Goal: Check status: Check status

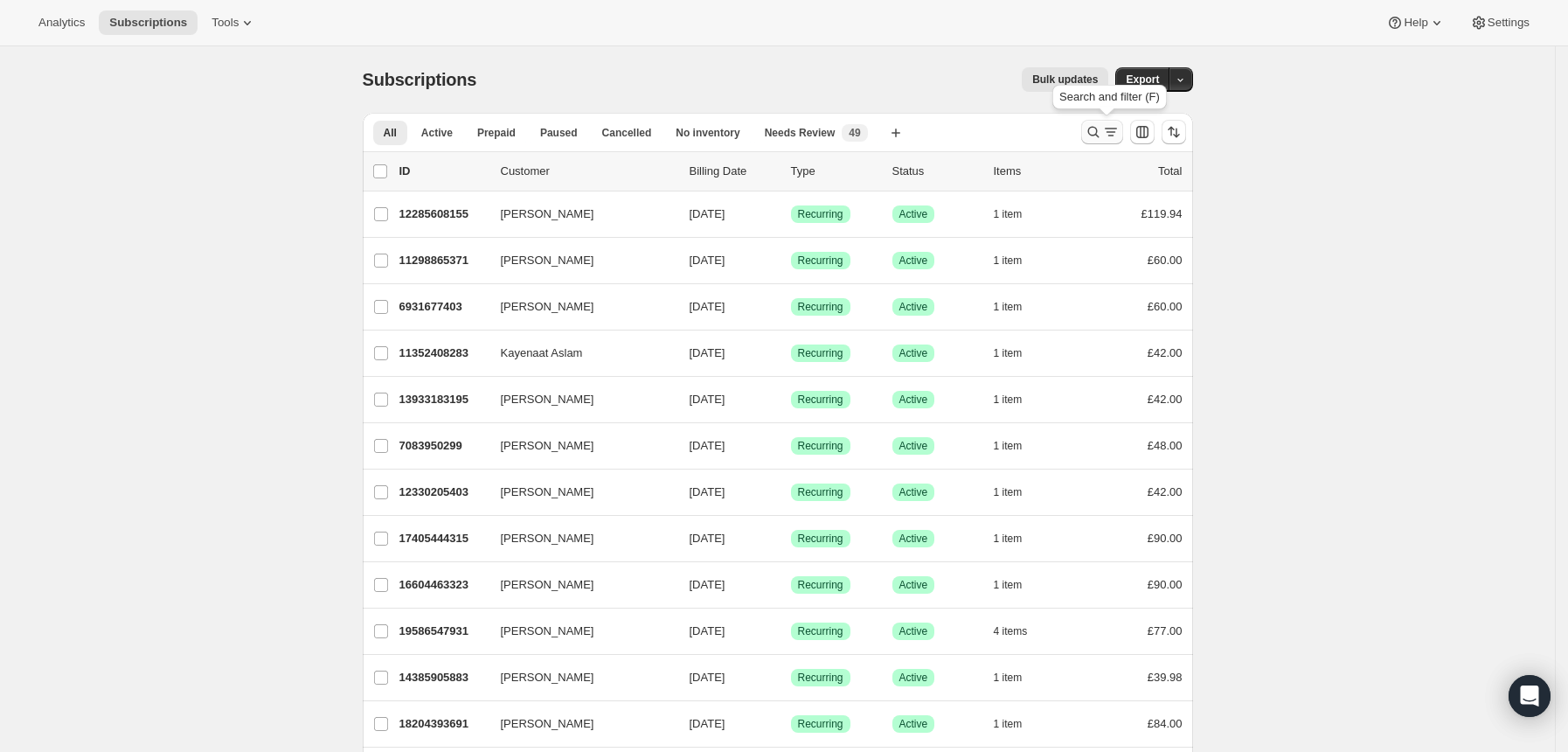
click at [1102, 134] on icon "Search and filter results" at bounding box center [1093, 132] width 18 height 18
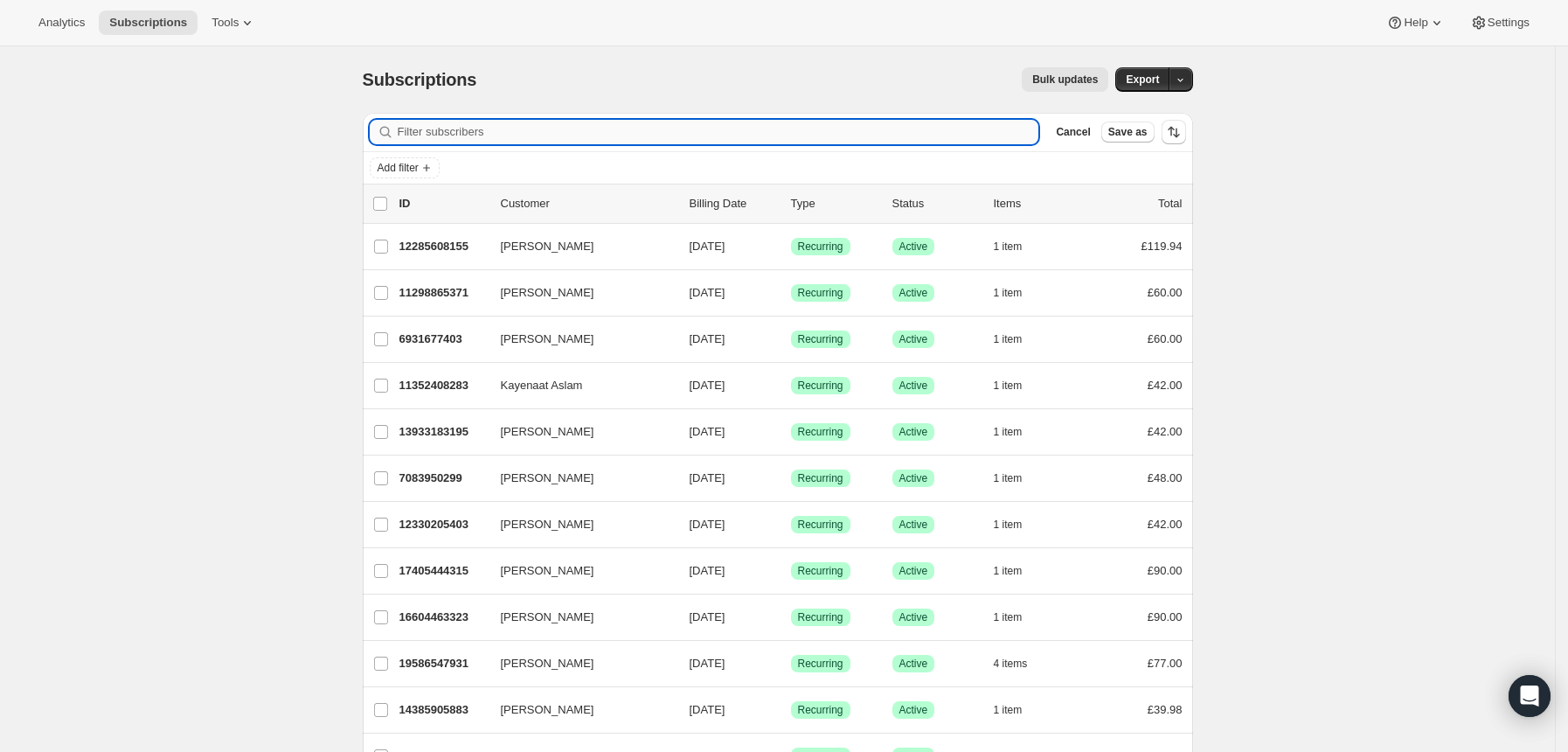
click at [898, 142] on input "Filter subscribers" at bounding box center [719, 131] width 642 height 24
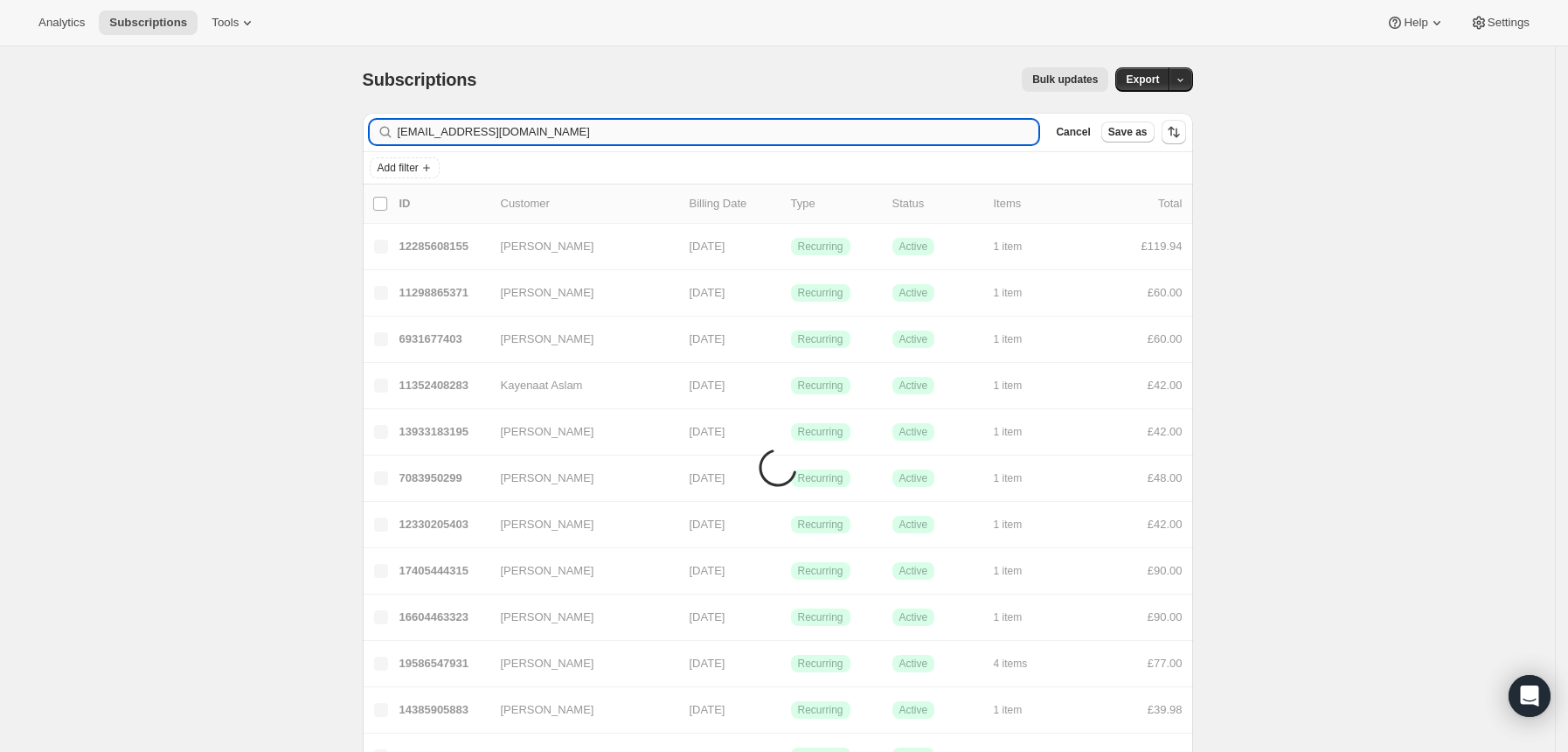
type input "[EMAIL_ADDRESS][DOMAIN_NAME]"
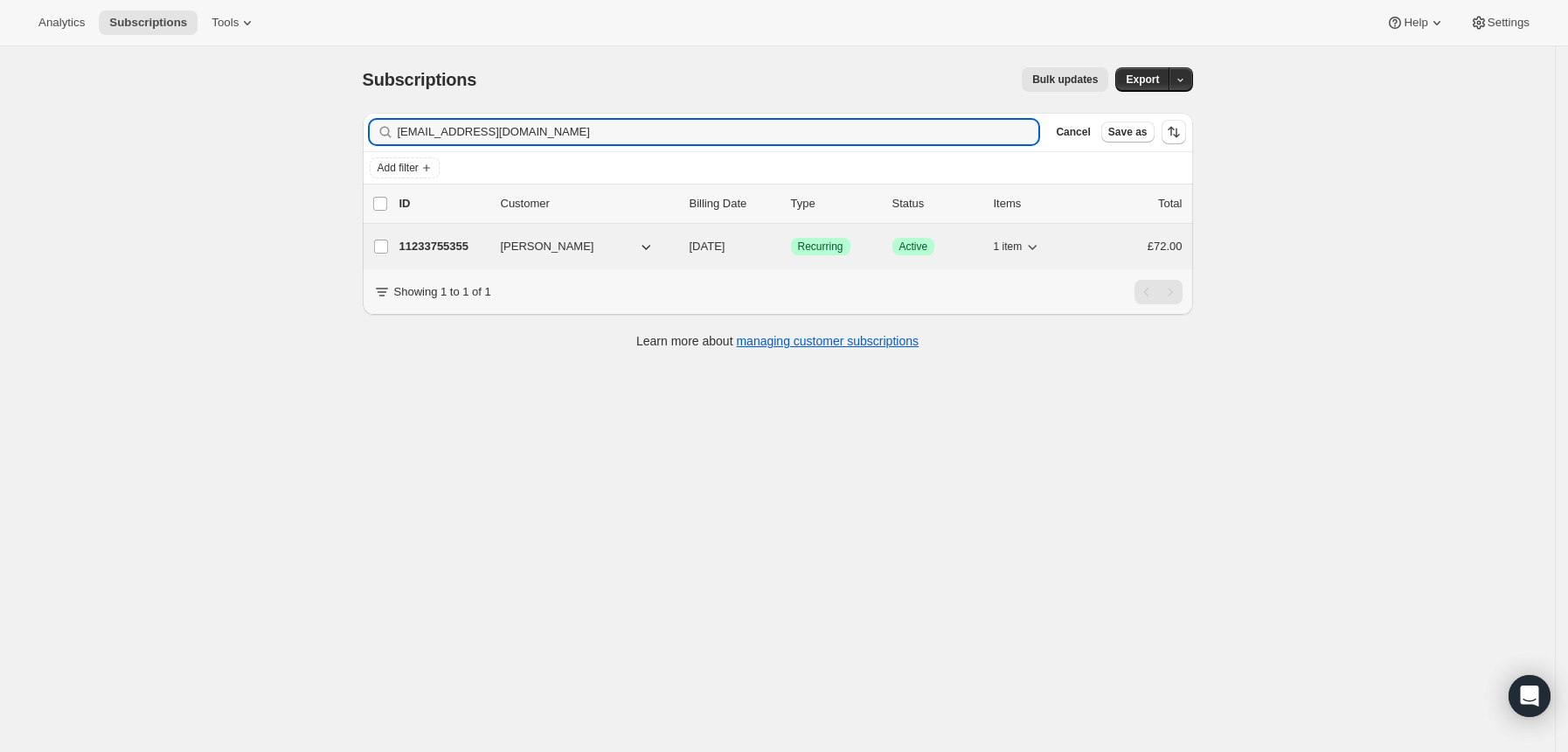
click at [876, 243] on div "Success Recurring" at bounding box center [835, 246] width 88 height 18
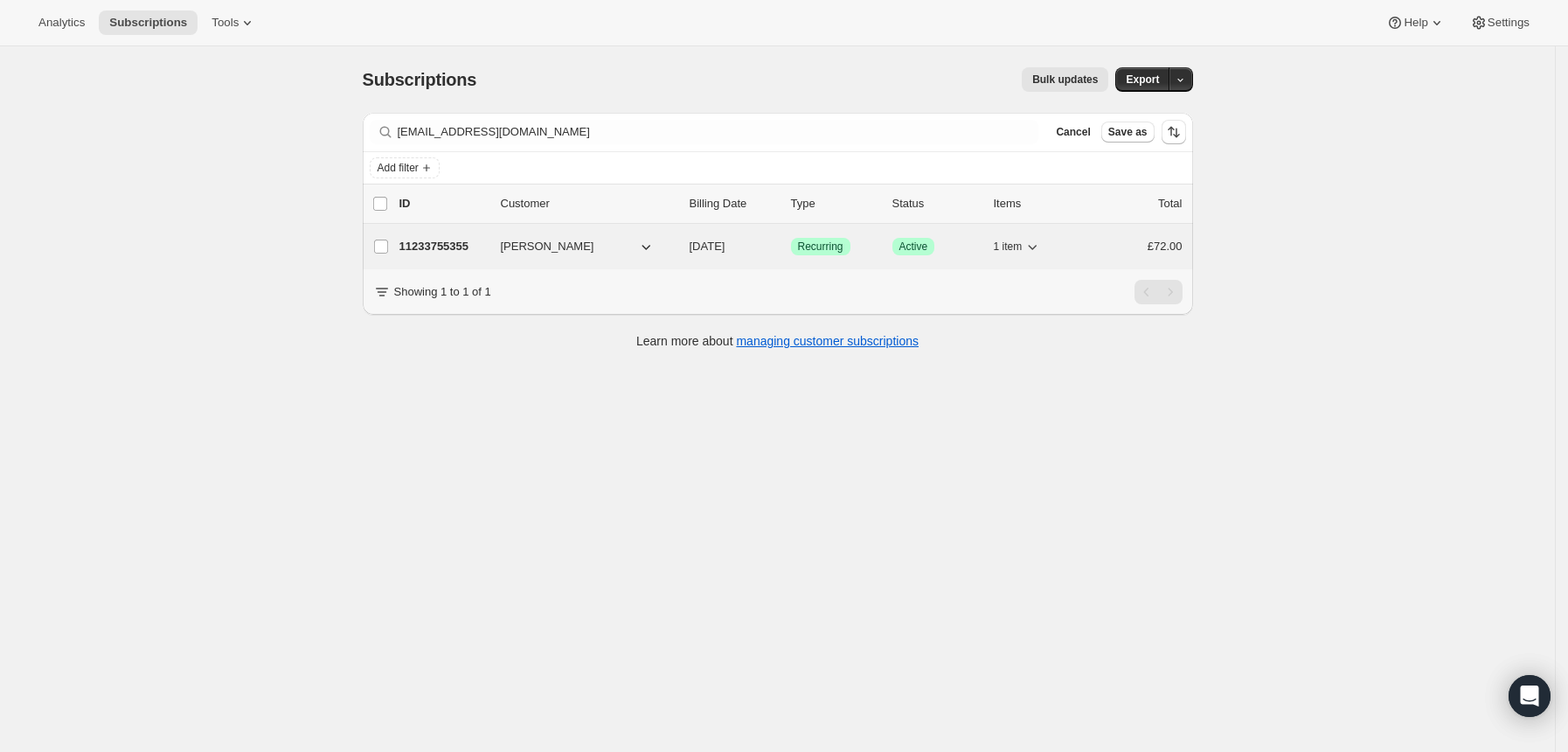
click at [876, 243] on div "Success Recurring" at bounding box center [835, 246] width 88 height 18
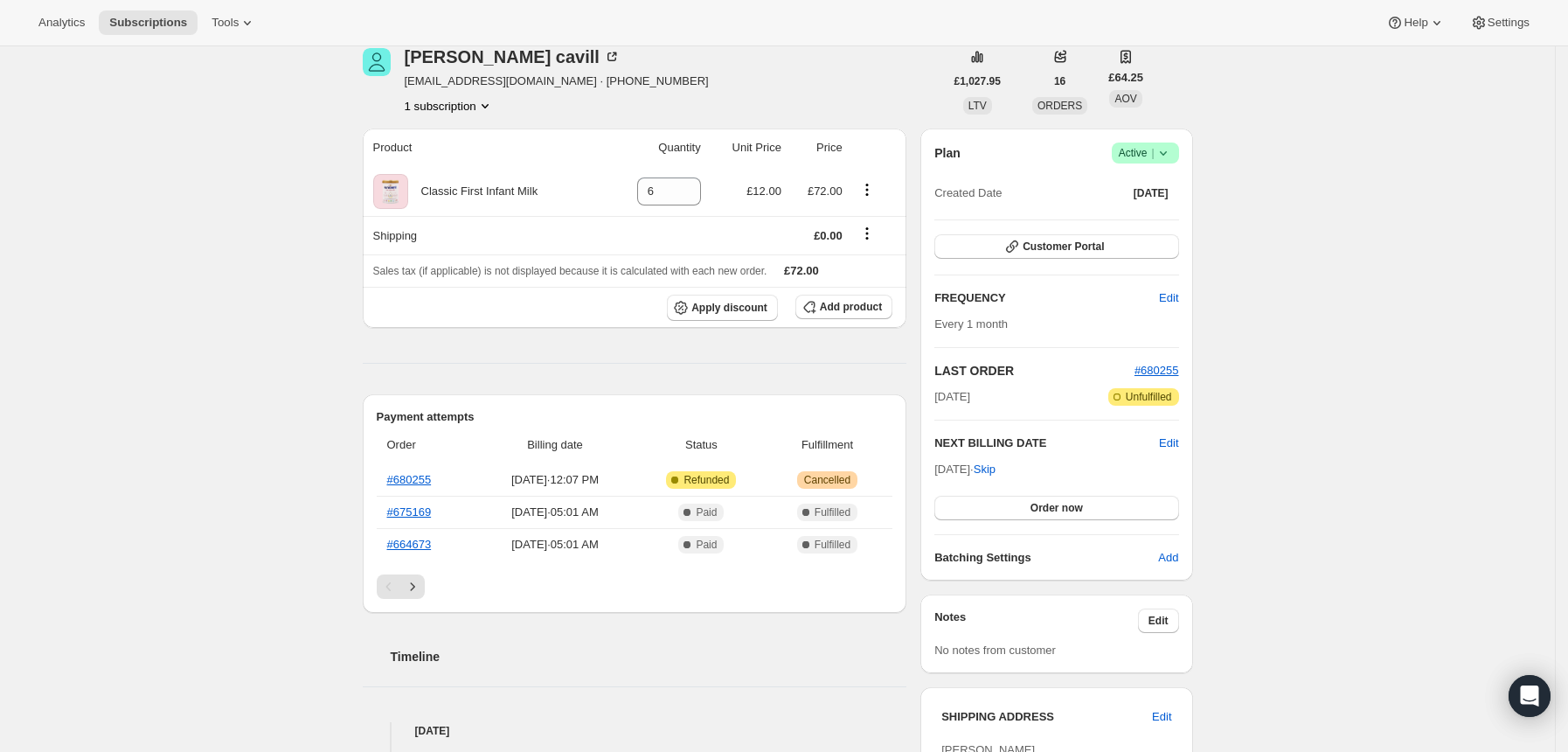
scroll to position [117, 0]
